Goal: Submit feedback/report problem

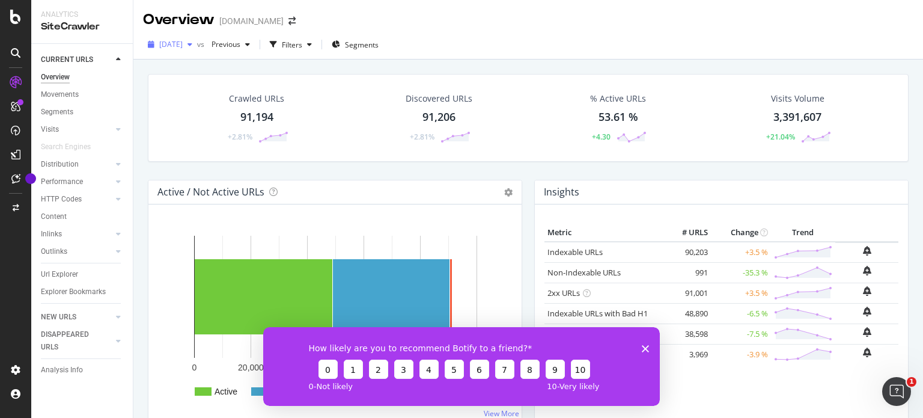
click at [197, 41] on div "button" at bounding box center [190, 44] width 14 height 7
click at [477, 368] on button "6" at bounding box center [479, 368] width 19 height 19
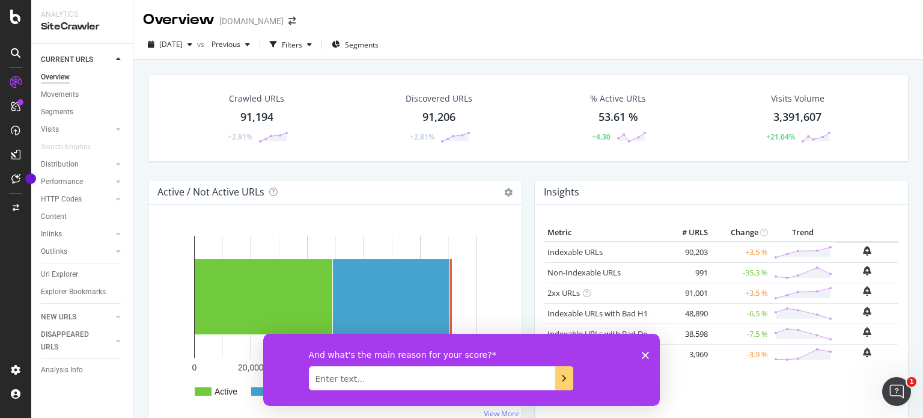
click at [526, 373] on textarea "Enter text..." at bounding box center [432, 377] width 246 height 24
click at [547, 371] on textarea "Enter text..." at bounding box center [432, 377] width 246 height 24
click at [564, 374] on icon "Envoyez votre réponse" at bounding box center [564, 378] width 10 height 10
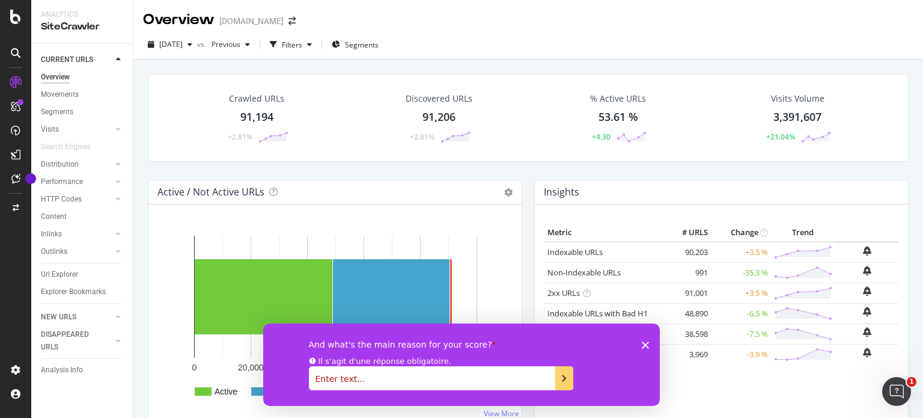
click at [471, 373] on textarea "Enter text..." at bounding box center [432, 377] width 246 height 24
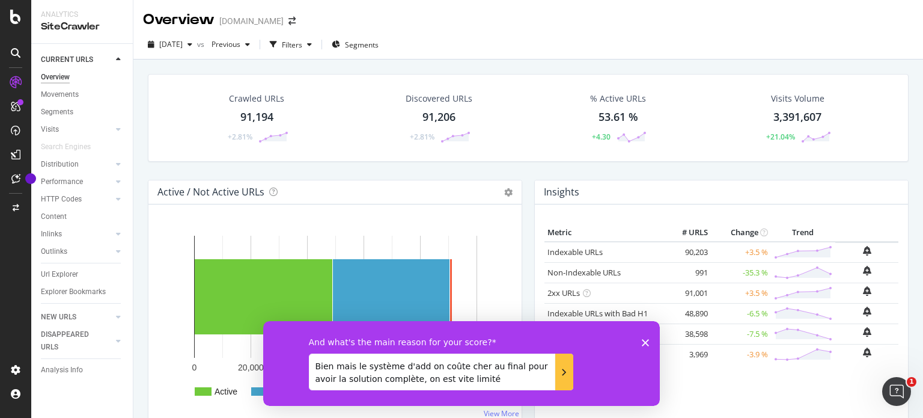
type textarea "Bien mais le système d'add on coûte cher au final pour avoir la solution complè…"
click at [560, 371] on icon "Envoyez votre réponse" at bounding box center [564, 372] width 10 height 10
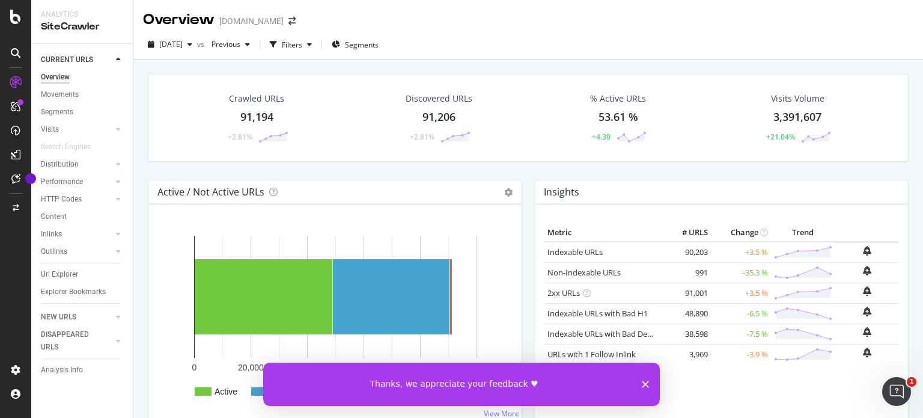
click at [642, 388] on div "Thanks, we appreciate your feedback ♥" at bounding box center [461, 383] width 397 height 43
click at [642, 379] on div "Thanks, we appreciate your feedback ♥" at bounding box center [461, 383] width 397 height 43
click at [642, 386] on icon "Fermer l'enquête" at bounding box center [645, 383] width 7 height 7
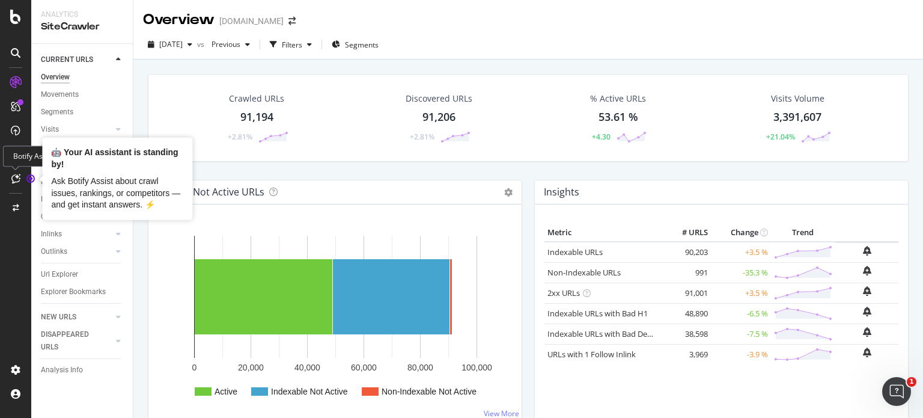
click at [30, 178] on circle "Tooltip anchor" at bounding box center [30, 178] width 7 height 7
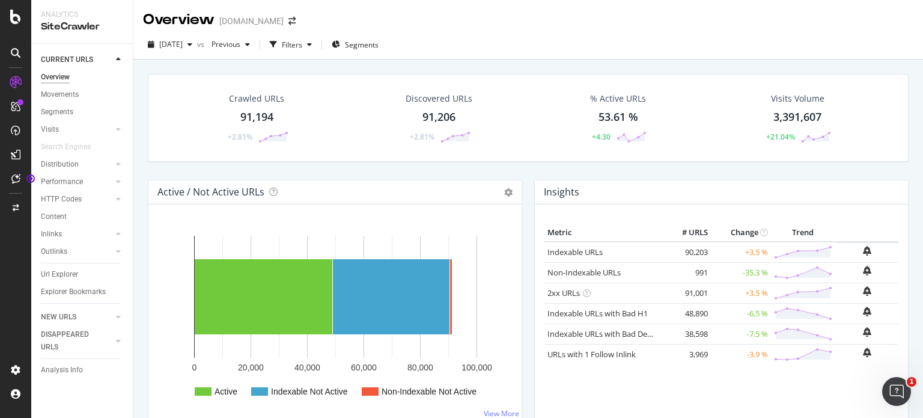
click at [231, 167] on div "Crawled URLs 91,194 +2.81% Discovered URLs 91,206 +2.81% % Active URLs 53.61 % …" at bounding box center [528, 127] width 773 height 106
click at [255, 112] on div "91,194" at bounding box center [256, 117] width 33 height 16
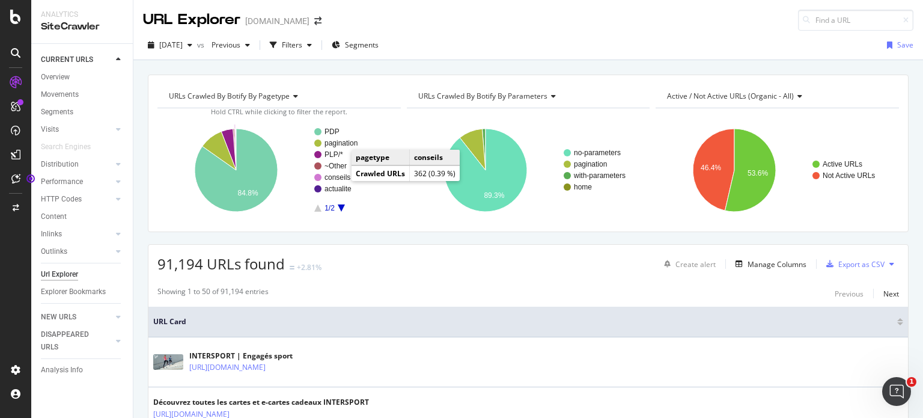
click at [340, 177] on text "conseils" at bounding box center [338, 177] width 26 height 8
